Goal: Information Seeking & Learning: Learn about a topic

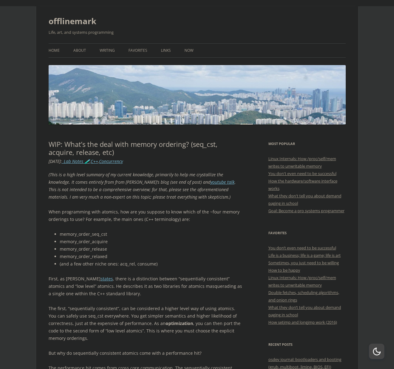
scroll to position [10, 0]
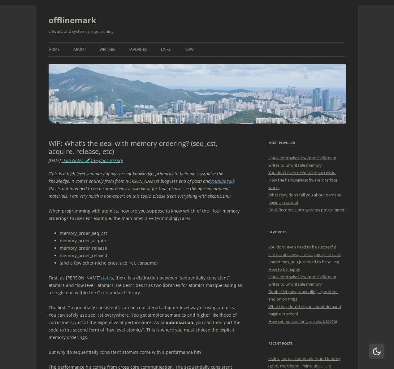
drag, startPoint x: 133, startPoint y: 274, endPoint x: 131, endPoint y: 300, distance: 25.7
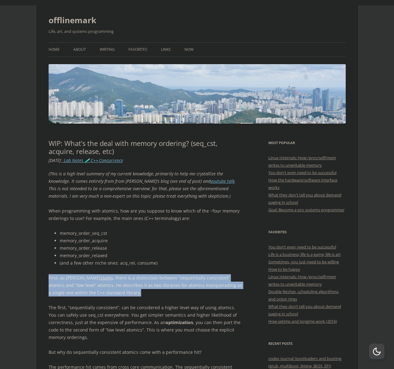
drag, startPoint x: 131, startPoint y: 296, endPoint x: 136, endPoint y: 273, distance: 23.0
drag, startPoint x: 127, startPoint y: 295, endPoint x: 163, endPoint y: 268, distance: 44.7
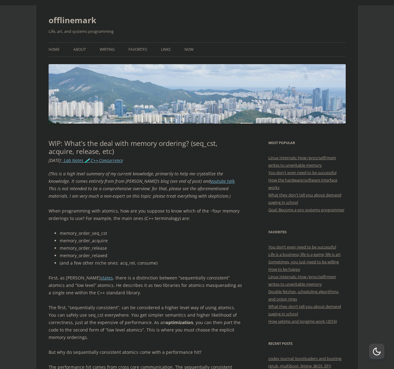
click at [143, 288] on p "First, as [PERSON_NAME] states , there is a distinction between “sequentially c…" at bounding box center [146, 285] width 194 height 22
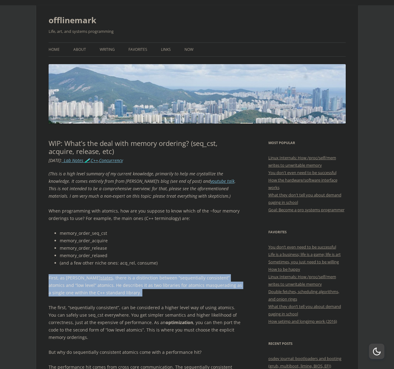
click at [143, 288] on p "First, as [PERSON_NAME] states , there is a distinction between “sequentially c…" at bounding box center [146, 285] width 194 height 22
click at [147, 286] on p "First, as [PERSON_NAME] states , there is a distinction between “sequentially c…" at bounding box center [146, 285] width 194 height 22
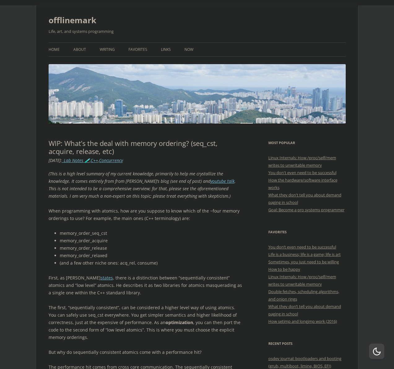
click at [152, 282] on p "First, as [PERSON_NAME] states , there is a distinction between “sequentially c…" at bounding box center [146, 285] width 194 height 22
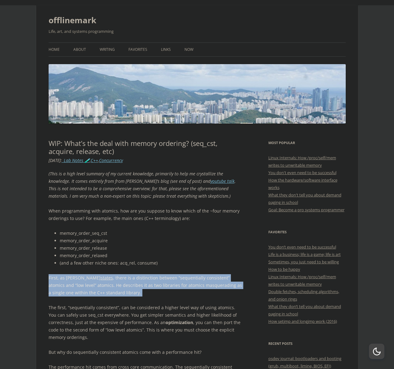
click at [152, 282] on p "First, as [PERSON_NAME] states , there is a distinction between “sequentially c…" at bounding box center [146, 285] width 194 height 22
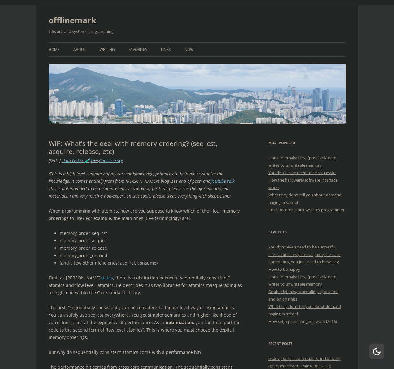
click at [120, 319] on p "The first, “sequentially consistent”, can be considered a higher level way of u…" at bounding box center [146, 322] width 194 height 37
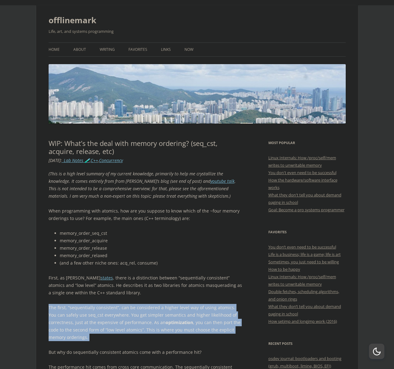
click at [120, 319] on p "The first, “sequentially consistent”, can be considered a higher level way of u…" at bounding box center [146, 322] width 194 height 37
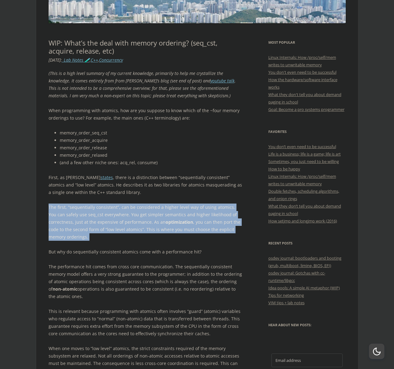
scroll to position [124, 0]
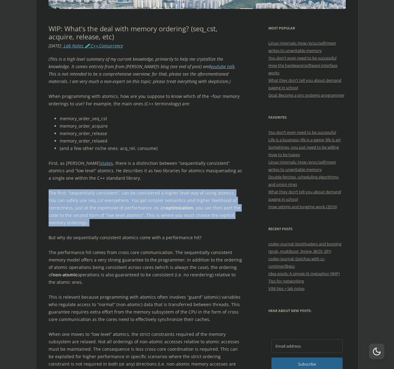
click at [146, 198] on p "The first, “sequentially consistent”, can be considered a higher level way of u…" at bounding box center [146, 207] width 194 height 37
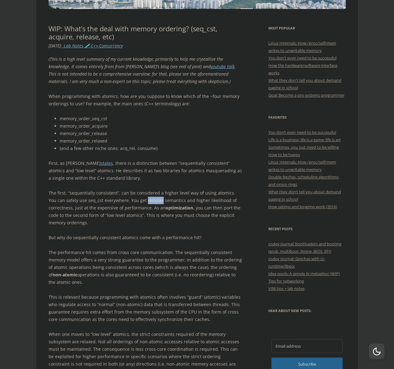
click at [146, 198] on p "The first, “sequentially consistent”, can be considered a higher level way of u…" at bounding box center [146, 207] width 194 height 37
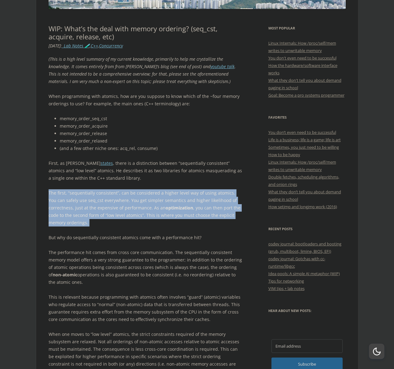
click at [146, 198] on p "The first, “sequentially consistent”, can be considered a higher level way of u…" at bounding box center [146, 207] width 194 height 37
click at [152, 207] on p "The first, “sequentially consistent”, can be considered a higher level way of u…" at bounding box center [146, 207] width 194 height 37
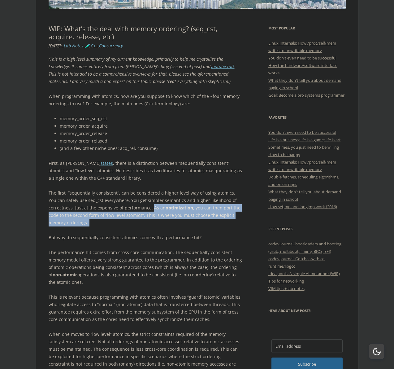
drag, startPoint x: 152, startPoint y: 207, endPoint x: 151, endPoint y: 227, distance: 20.5
click at [151, 227] on div "(This is a high level summary of my current knowledge, primarily to help me cry…" at bounding box center [146, 374] width 194 height 639
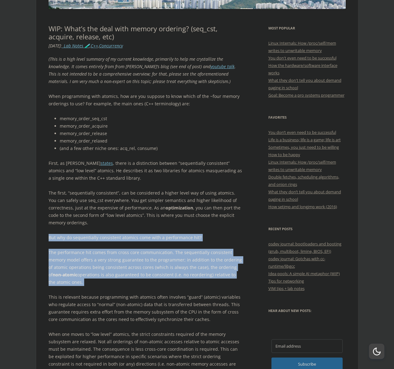
drag, startPoint x: 151, startPoint y: 227, endPoint x: 81, endPoint y: 292, distance: 94.9
click at [81, 292] on div "(This is a high level summary of my current knowledge, primarily to help me cry…" at bounding box center [146, 374] width 194 height 639
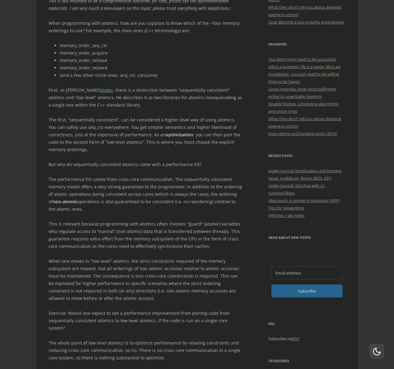
scroll to position [240, 0]
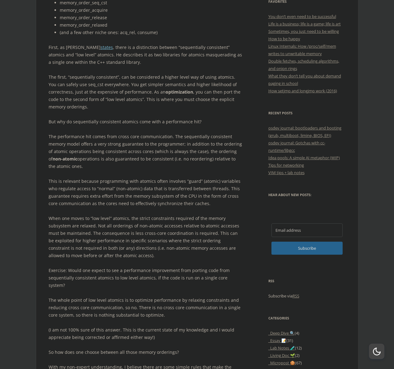
click at [98, 273] on p "Exercise: Would one expect to see a performance improvement from porting code f…" at bounding box center [146, 278] width 194 height 22
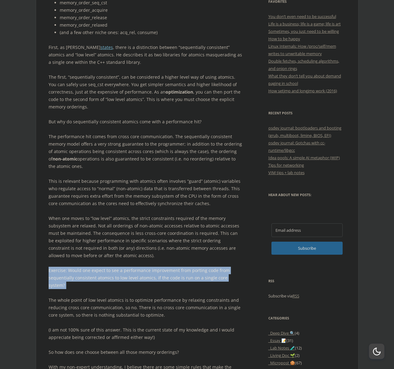
click at [98, 273] on p "Exercise: Would one expect to see a performance improvement from porting code f…" at bounding box center [146, 278] width 194 height 22
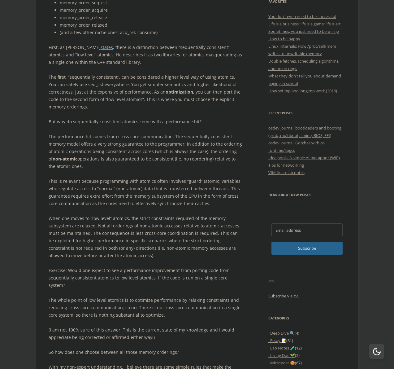
click at [100, 326] on p "(I am not 100% sure of this answer. This is the current state of my knowledge a…" at bounding box center [146, 333] width 194 height 15
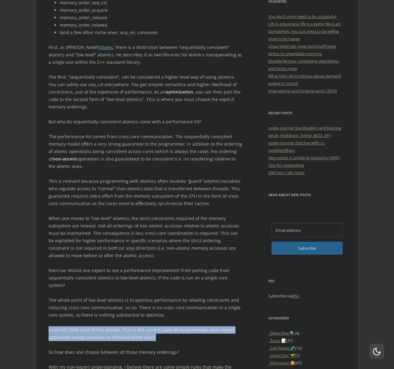
click at [100, 326] on p "(I am not 100% sure of this answer. This is the current state of my knowledge a…" at bounding box center [146, 333] width 194 height 15
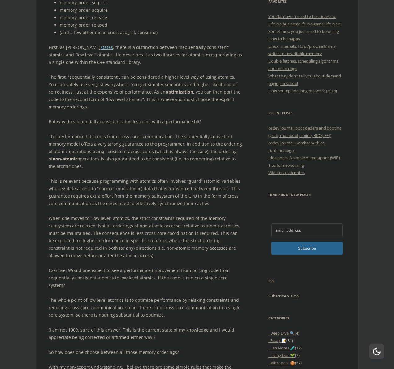
click at [112, 285] on div "(This is a high level summary of my current knowledge, primarily to help me cry…" at bounding box center [146, 259] width 194 height 639
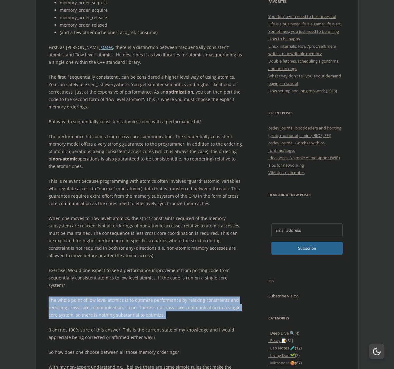
click at [112, 285] on div "(This is a high level summary of my current knowledge, primarily to help me cry…" at bounding box center [146, 259] width 194 height 639
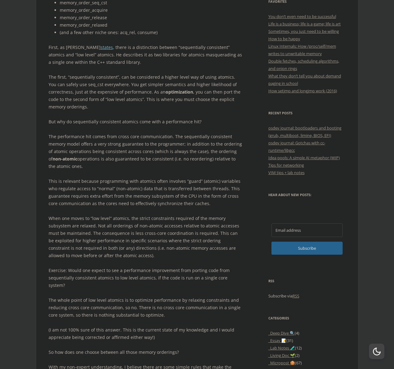
click at [79, 348] on p "So how does one choose between all those memory orderings?" at bounding box center [146, 351] width 194 height 7
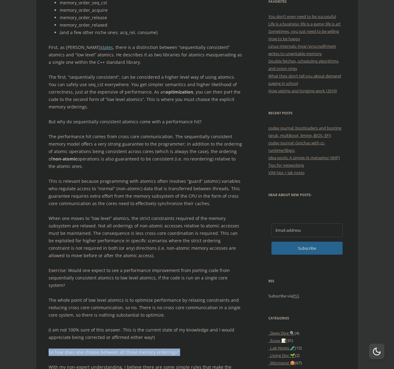
click at [79, 348] on p "So how does one choose between all those memory orderings?" at bounding box center [146, 351] width 194 height 7
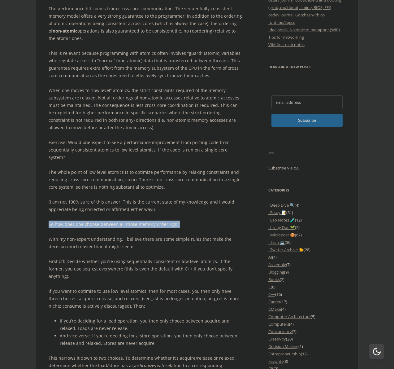
scroll to position [373, 0]
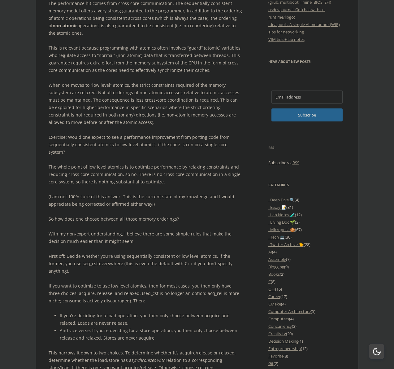
click at [92, 282] on p "If you want to optimize to use low level atomics, then for most cases, you then…" at bounding box center [146, 293] width 194 height 22
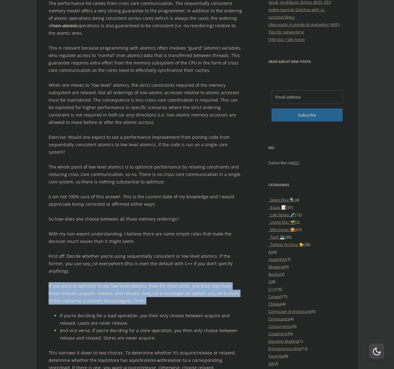
click at [92, 282] on p "If you want to optimize to use low level atomics, then for most cases, you then…" at bounding box center [146, 293] width 194 height 22
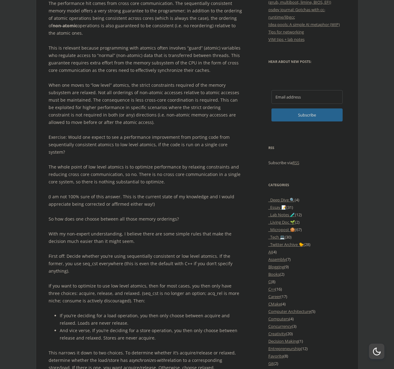
click at [99, 312] on li "If you’re deciding for a load operation, you then only choose between acquire a…" at bounding box center [151, 319] width 182 height 15
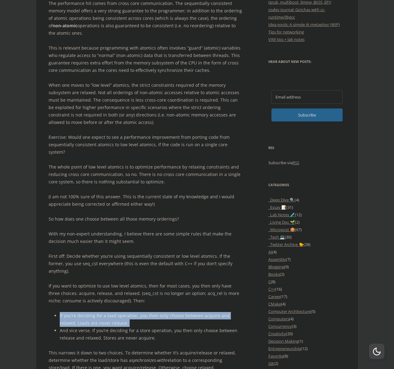
click at [99, 312] on li "If you’re deciding for a load operation, you then only choose between acquire a…" at bounding box center [151, 319] width 182 height 15
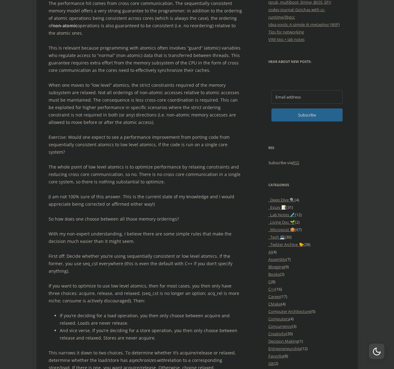
click at [107, 282] on p "If you want to optimize to use low level atomics, then for most cases, you then…" at bounding box center [146, 293] width 194 height 22
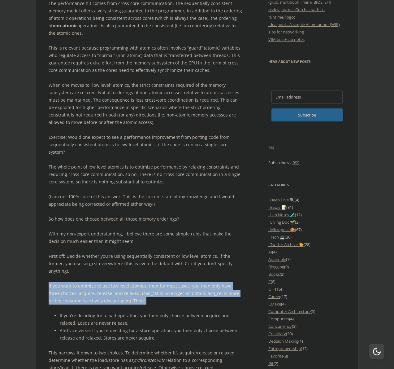
click at [107, 282] on p "If you want to optimize to use low level atomics, then for most cases, you then…" at bounding box center [146, 293] width 194 height 22
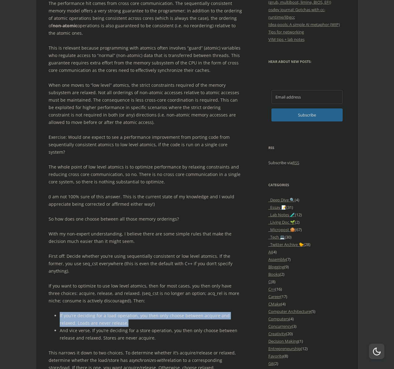
drag, startPoint x: 116, startPoint y: 308, endPoint x: 141, endPoint y: 286, distance: 33.2
click at [141, 286] on div "(This is a high level summary of my current knowledge, primarily to help me cry…" at bounding box center [146, 125] width 194 height 639
click at [141, 286] on p "If you want to optimize to use low level atomics, then for most cases, you then…" at bounding box center [146, 293] width 194 height 22
